Goal: Task Accomplishment & Management: Manage account settings

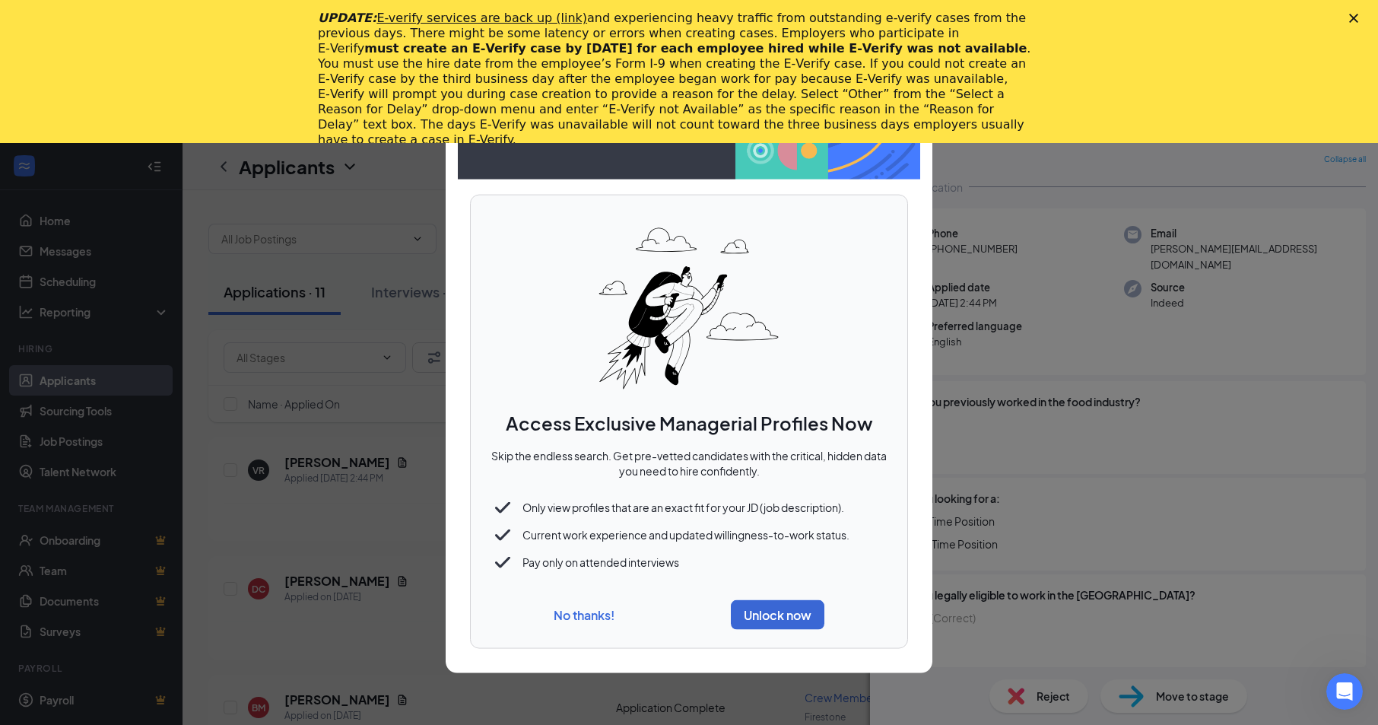
click at [593, 613] on button "No thanks!" at bounding box center [584, 615] width 61 height 16
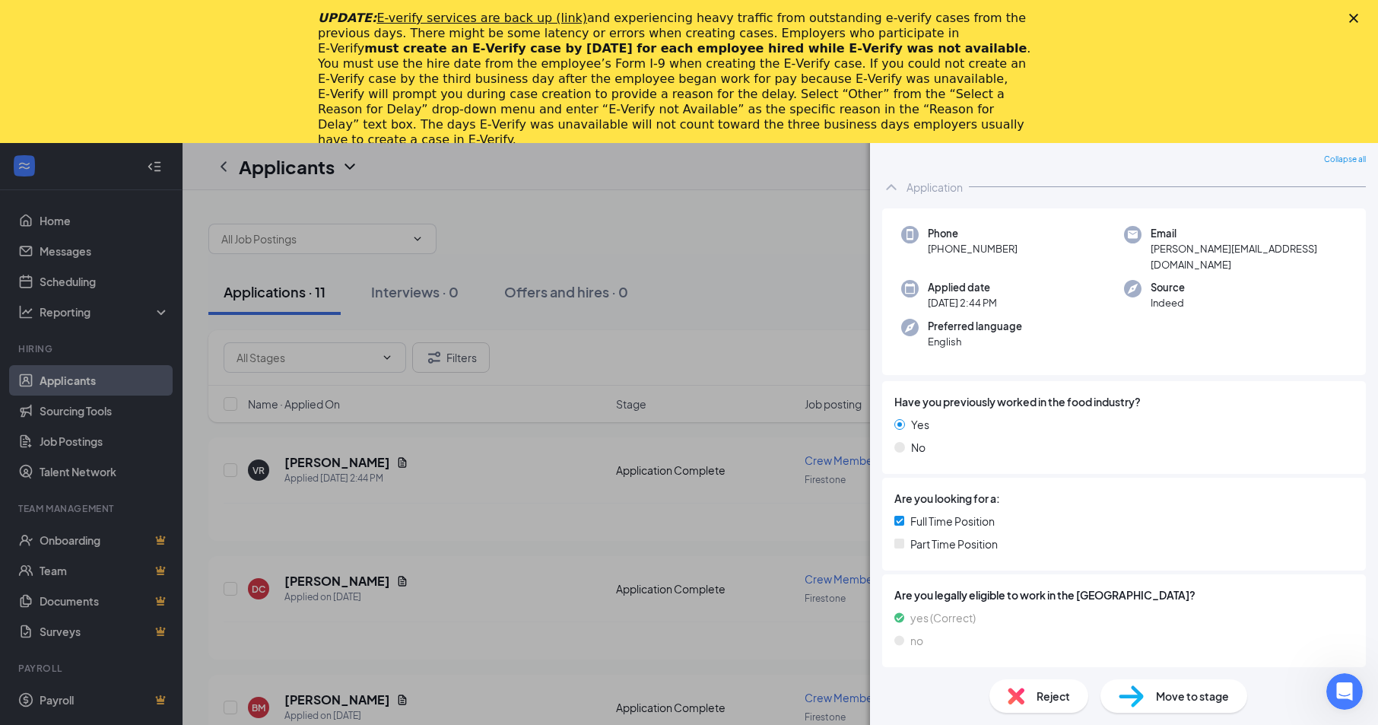
click at [1010, 690] on img at bounding box center [1015, 695] width 17 height 17
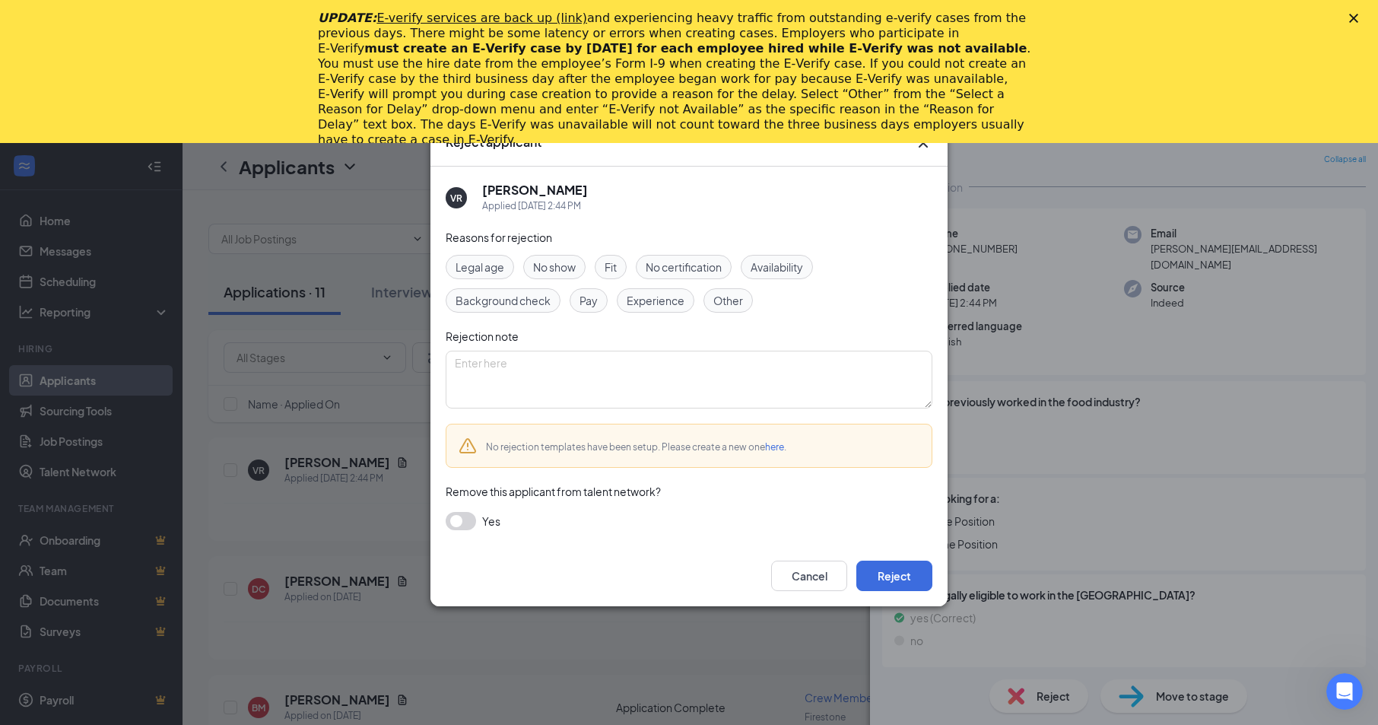
click at [924, 144] on icon "Cross" at bounding box center [922, 142] width 9 height 9
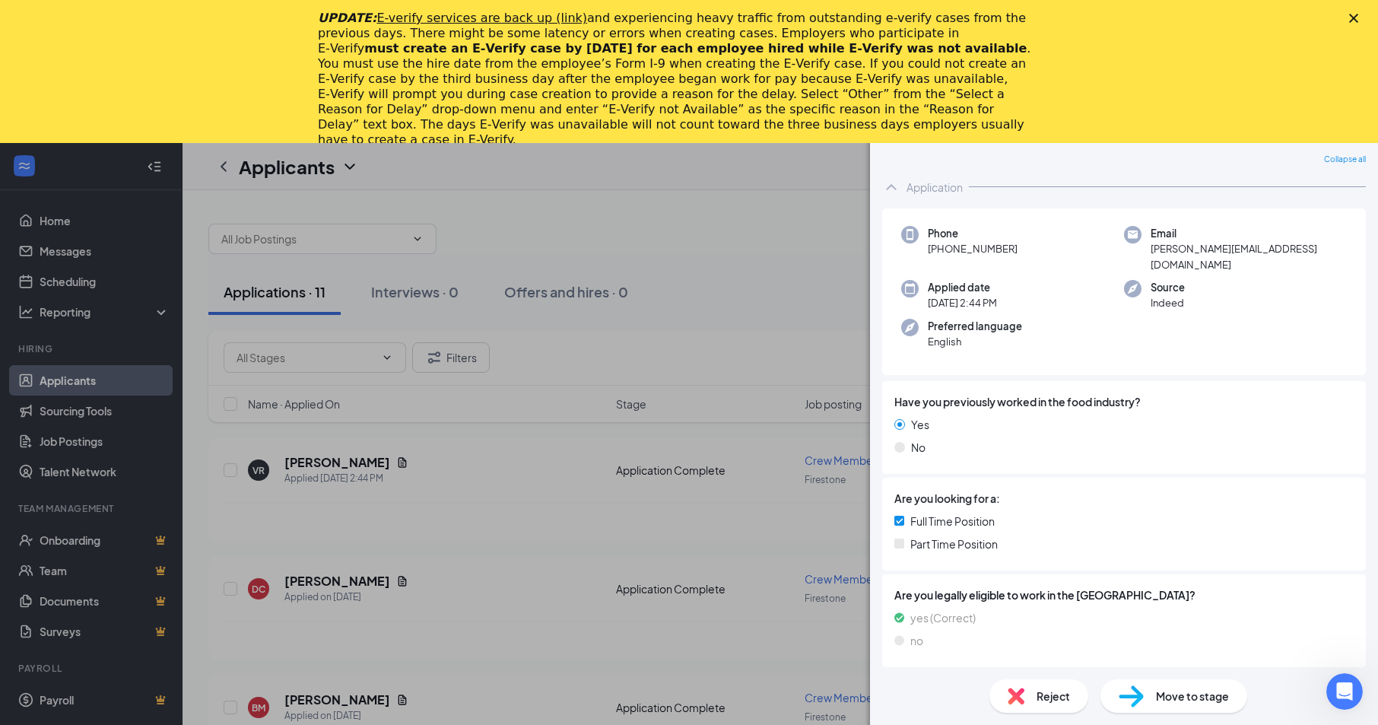
click at [1357, 13] on div "UPDATE: E-verify services are back up (link) and experiencing heavy traffic fro…" at bounding box center [689, 79] width 1378 height 146
click at [1350, 17] on icon "Close" at bounding box center [1353, 18] width 9 height 9
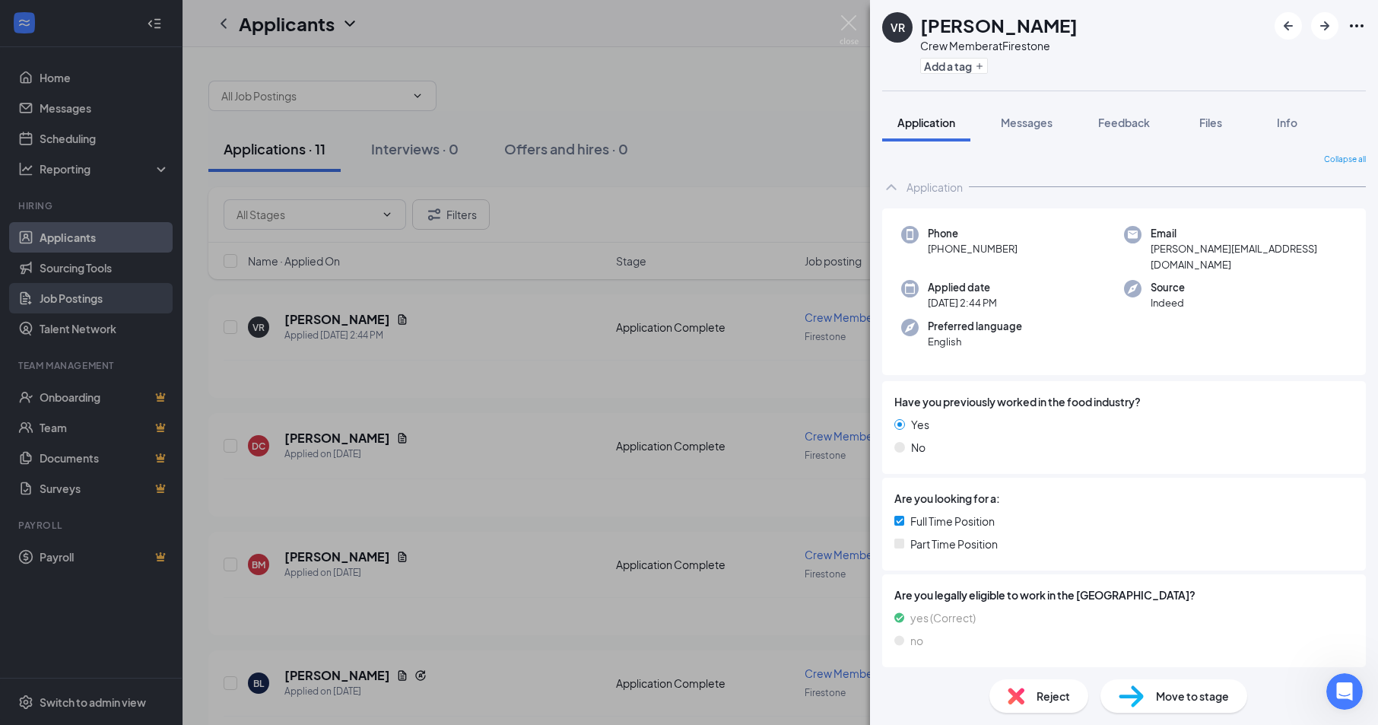
click at [79, 294] on div "VR [PERSON_NAME] Crew Member at Firestone Add a tag Application Messages Feedba…" at bounding box center [689, 362] width 1378 height 725
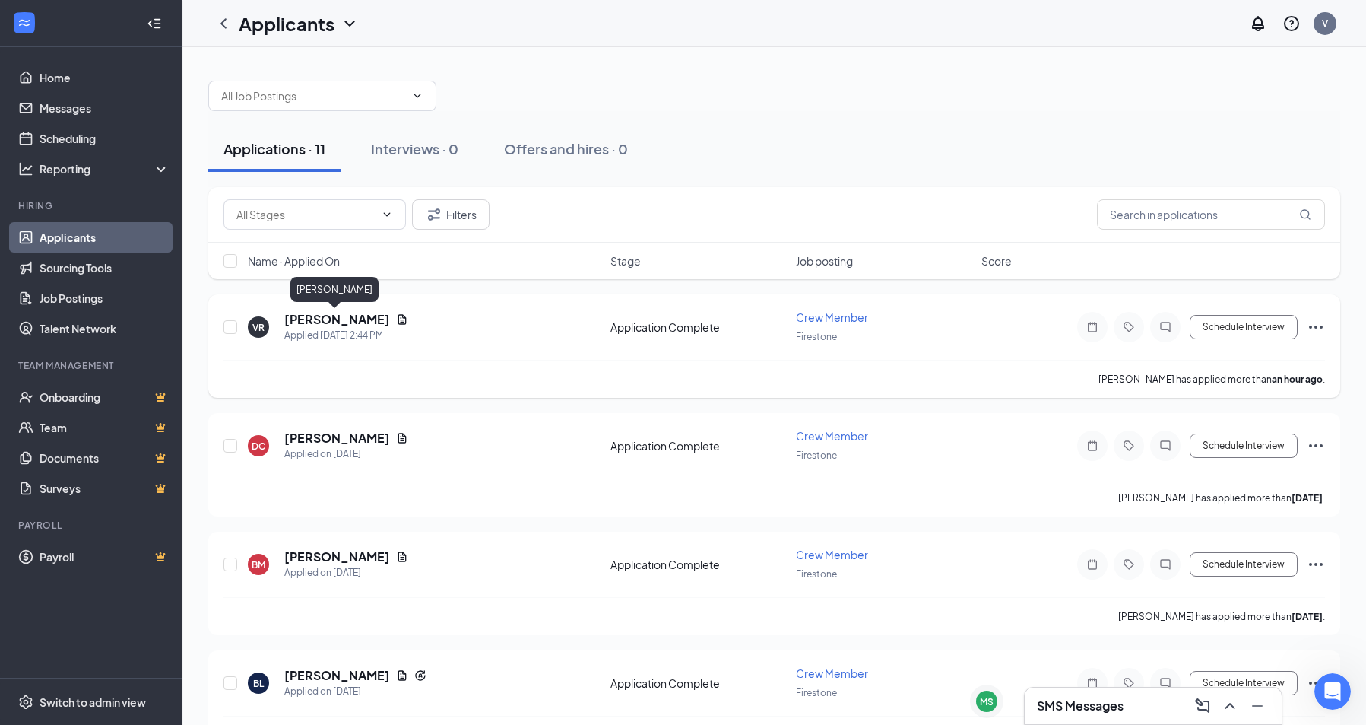
click at [320, 319] on h5 "[PERSON_NAME]" at bounding box center [337, 319] width 106 height 17
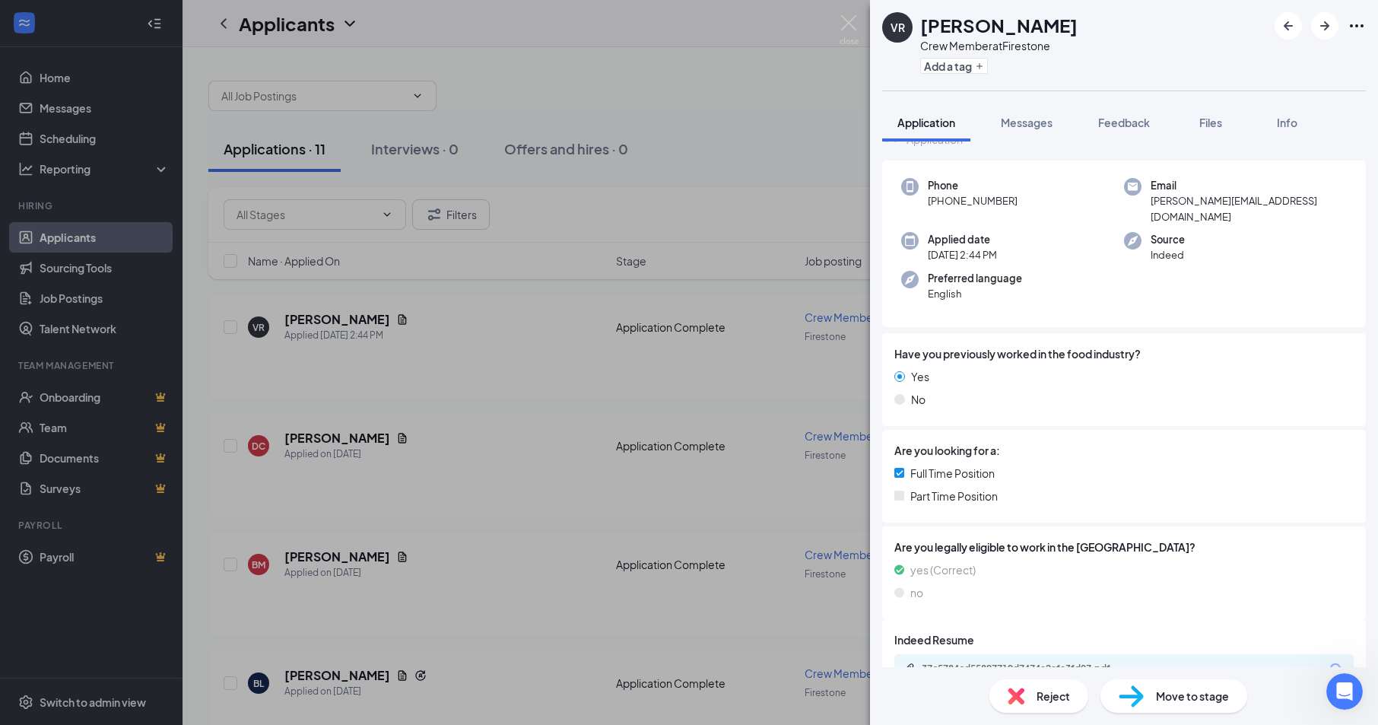
scroll to position [69, 0]
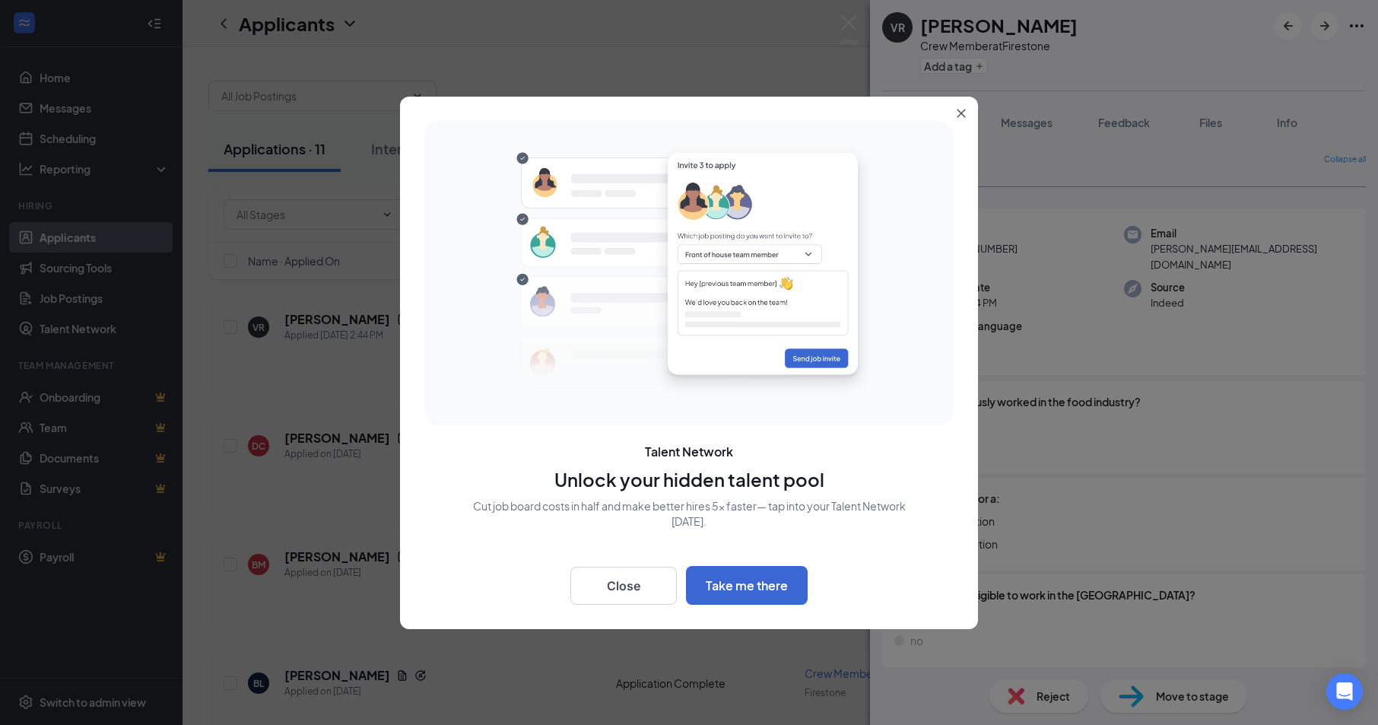
click at [960, 111] on icon "Close" at bounding box center [961, 113] width 8 height 8
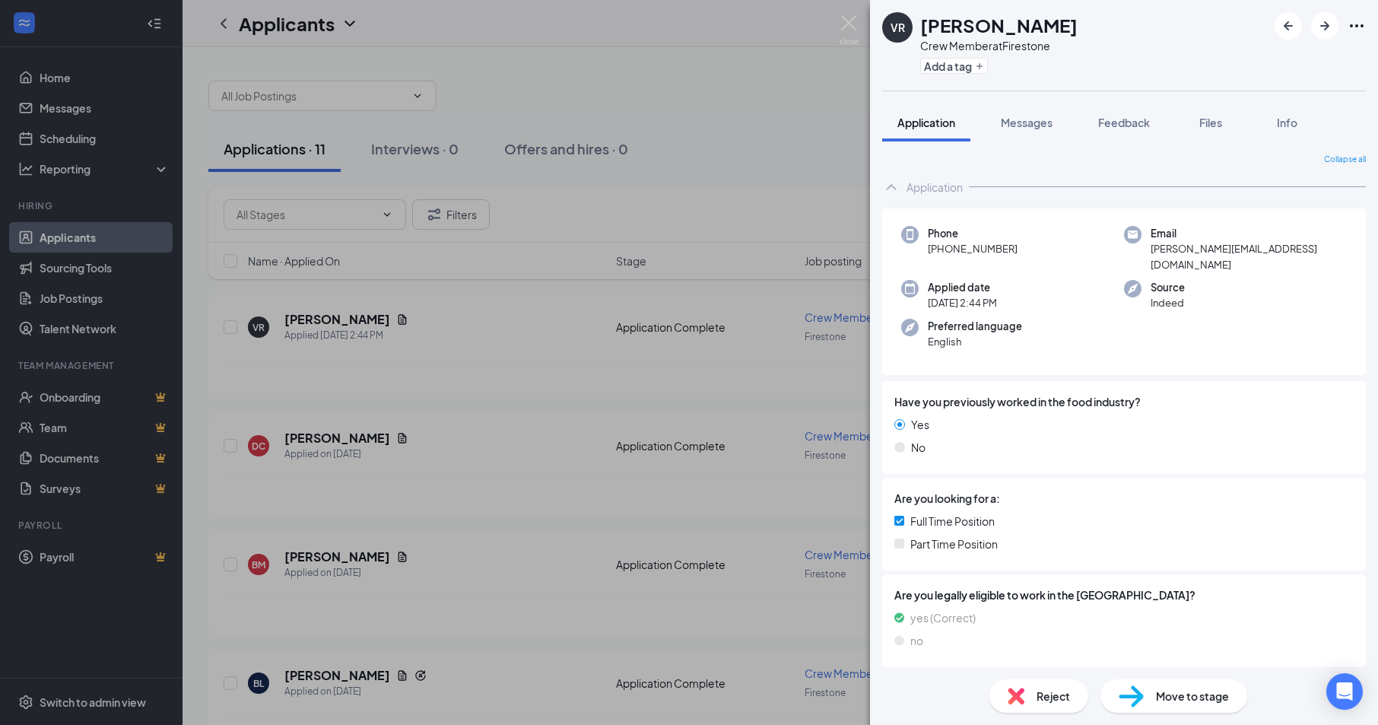
click at [62, 295] on div "VR [PERSON_NAME] Crew Member at Firestone Add a tag Application Messages Feedba…" at bounding box center [689, 362] width 1378 height 725
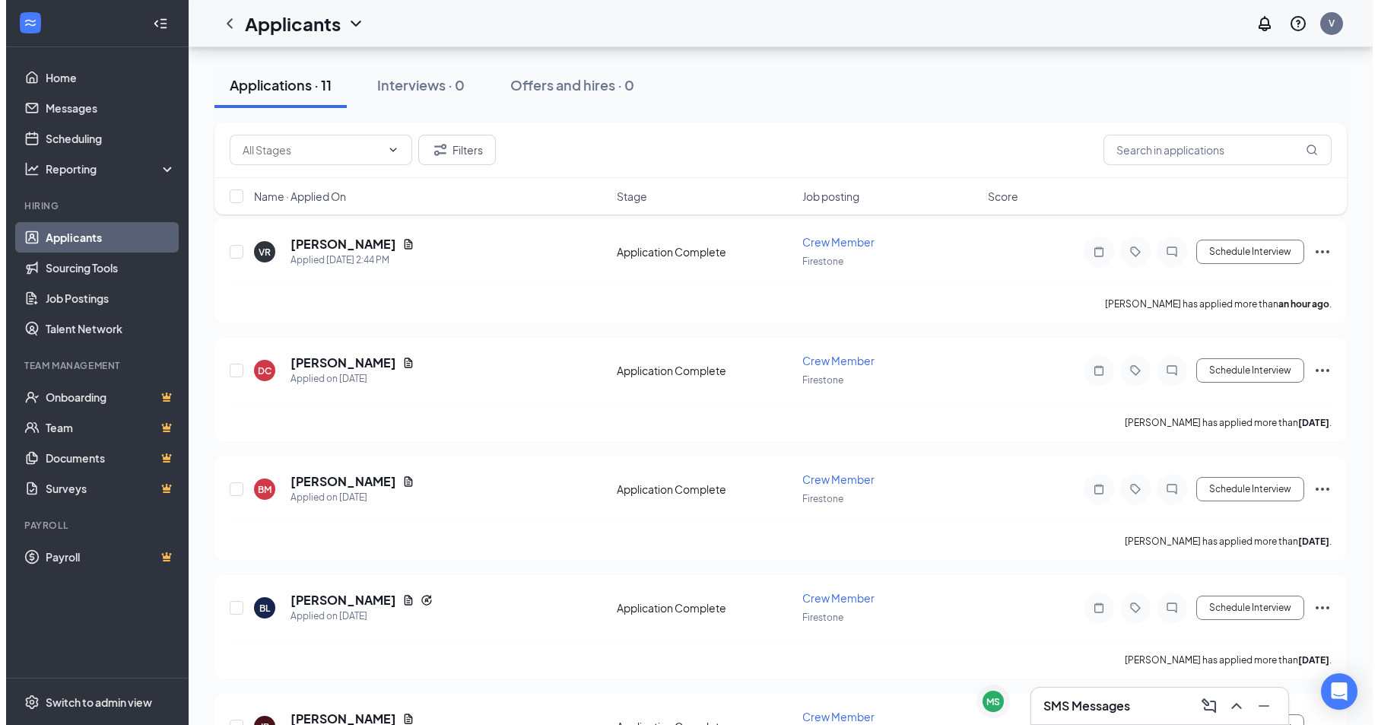
scroll to position [152, 0]
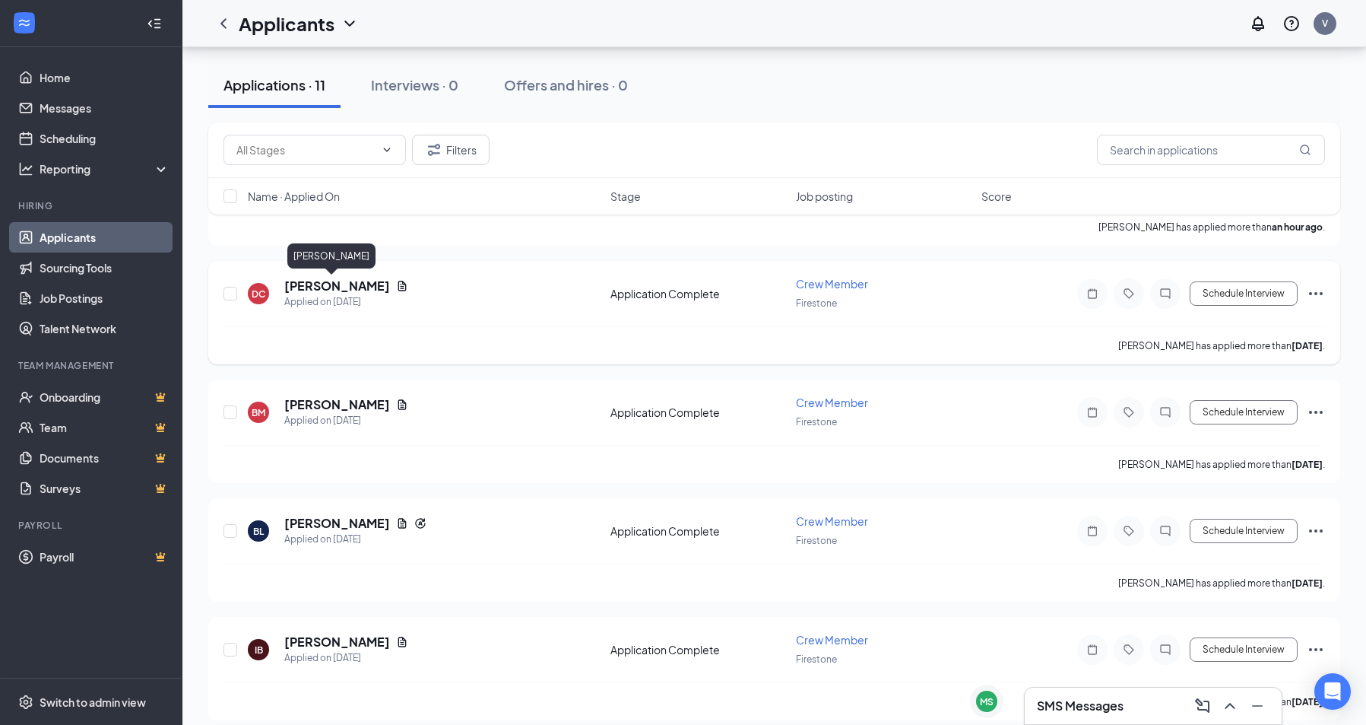
click at [322, 287] on h5 "[PERSON_NAME]" at bounding box center [337, 286] width 106 height 17
